Goal: Check status

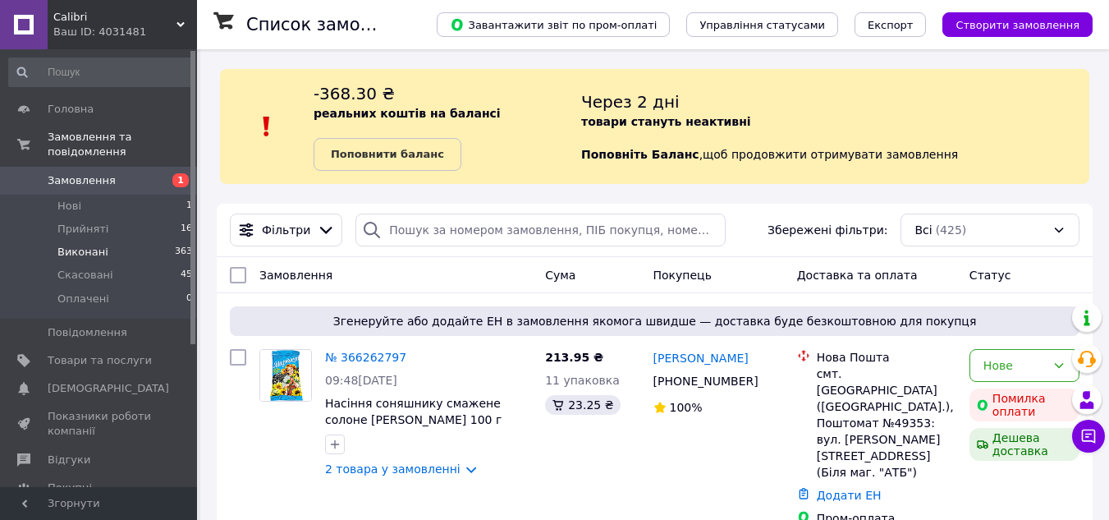
click at [106, 241] on li "Виконані 363" at bounding box center [101, 252] width 202 height 23
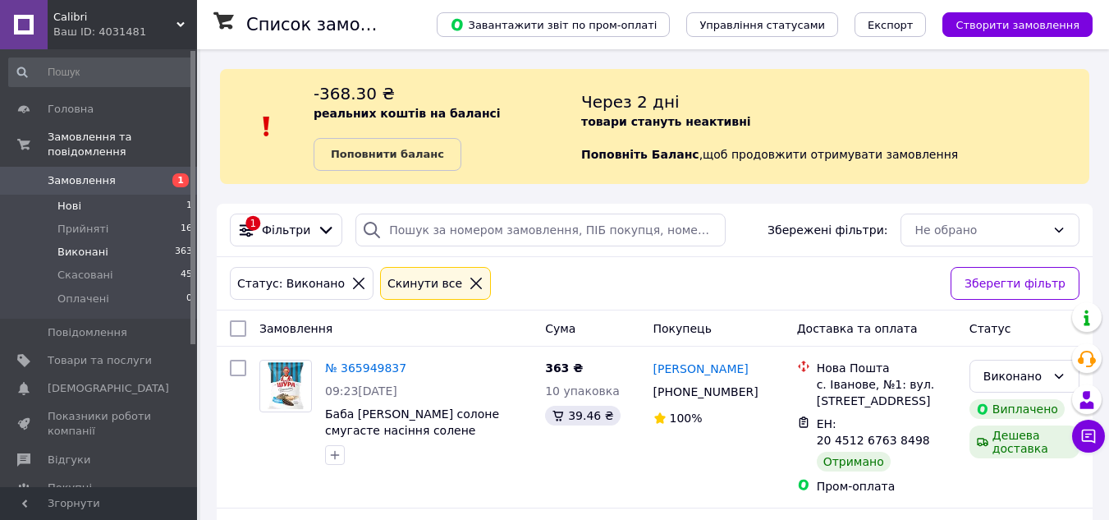
click at [110, 195] on li "Нові 1" at bounding box center [101, 206] width 202 height 23
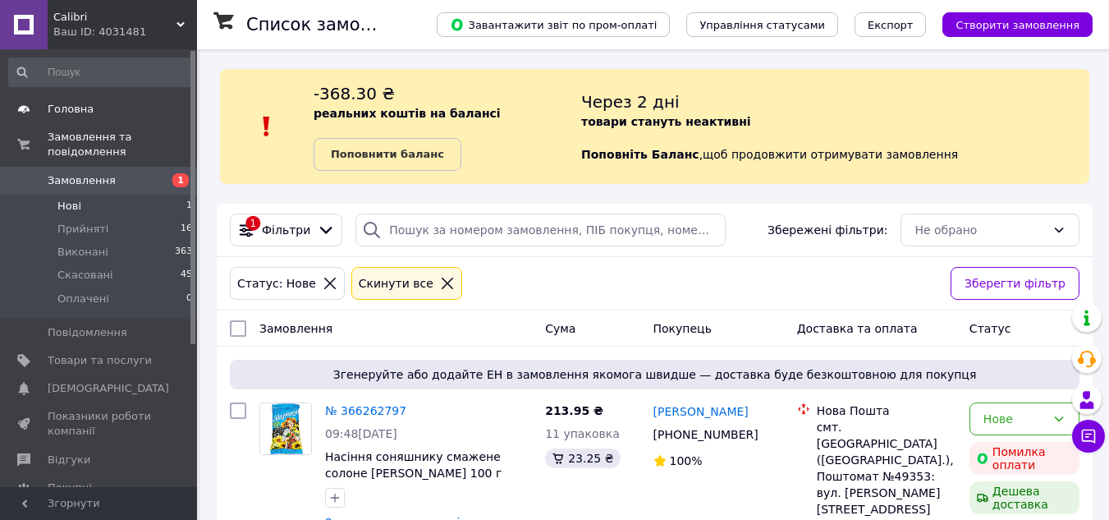
click at [98, 109] on span "Головна" at bounding box center [100, 109] width 104 height 15
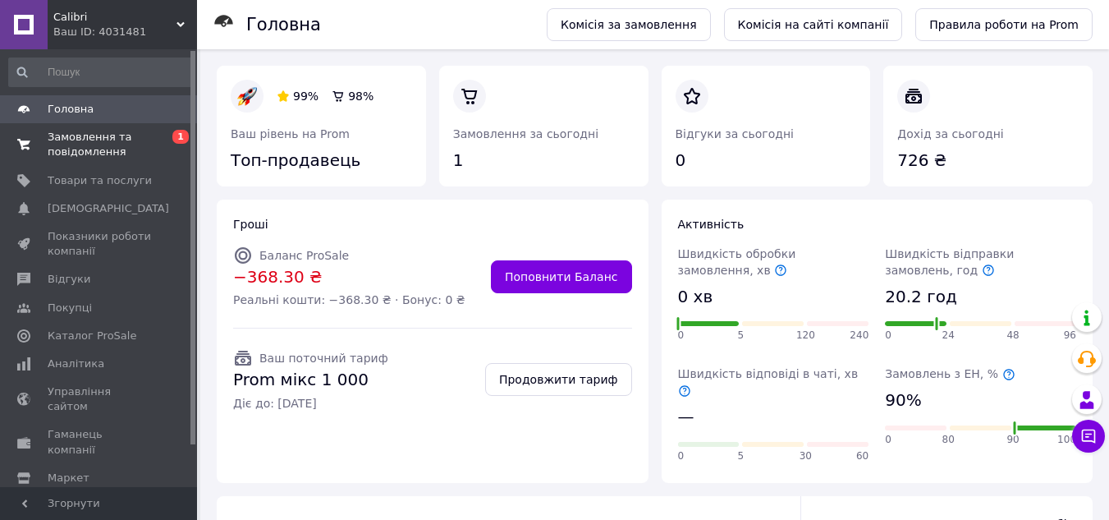
click at [117, 145] on span "Замовлення та повідомлення" at bounding box center [100, 145] width 104 height 30
